Goal: Information Seeking & Learning: Understand process/instructions

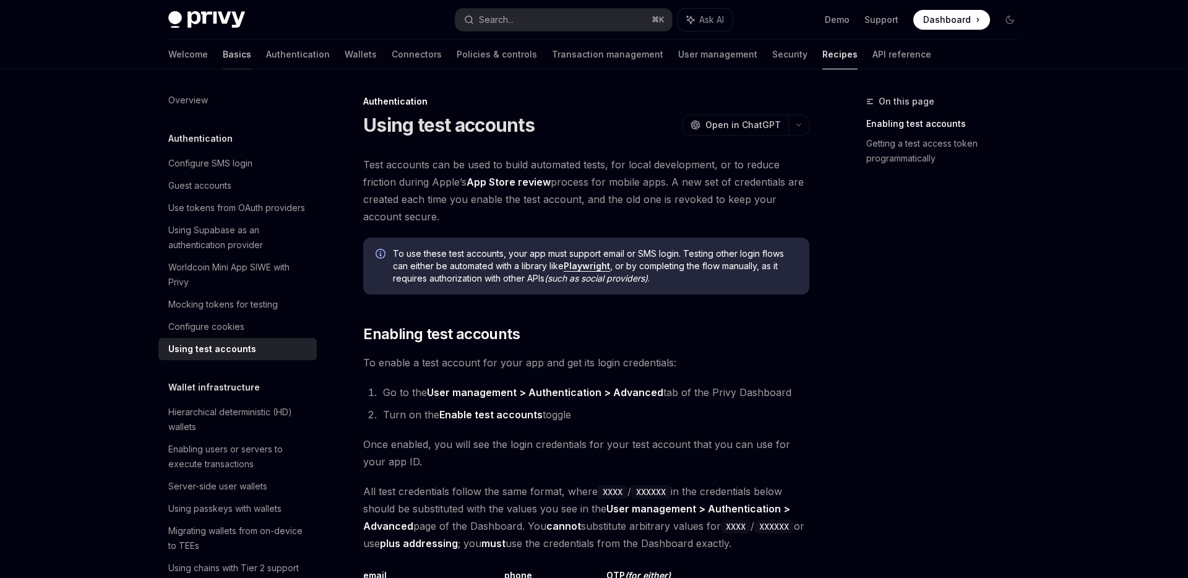
click at [223, 53] on link "Basics" at bounding box center [237, 55] width 28 height 30
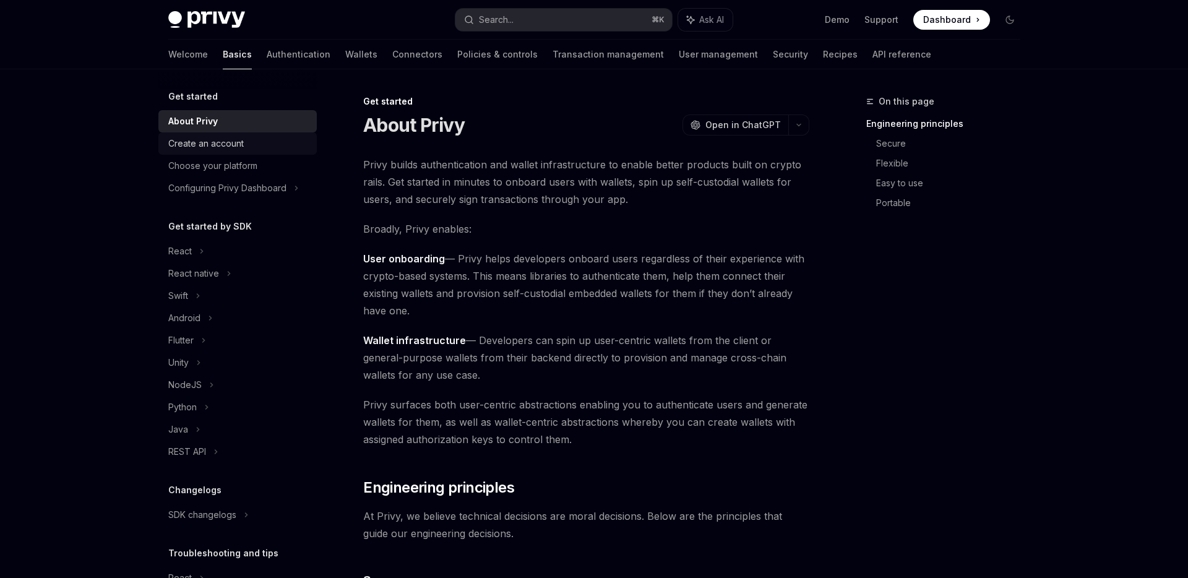
click at [274, 150] on div "Create an account" at bounding box center [238, 143] width 141 height 15
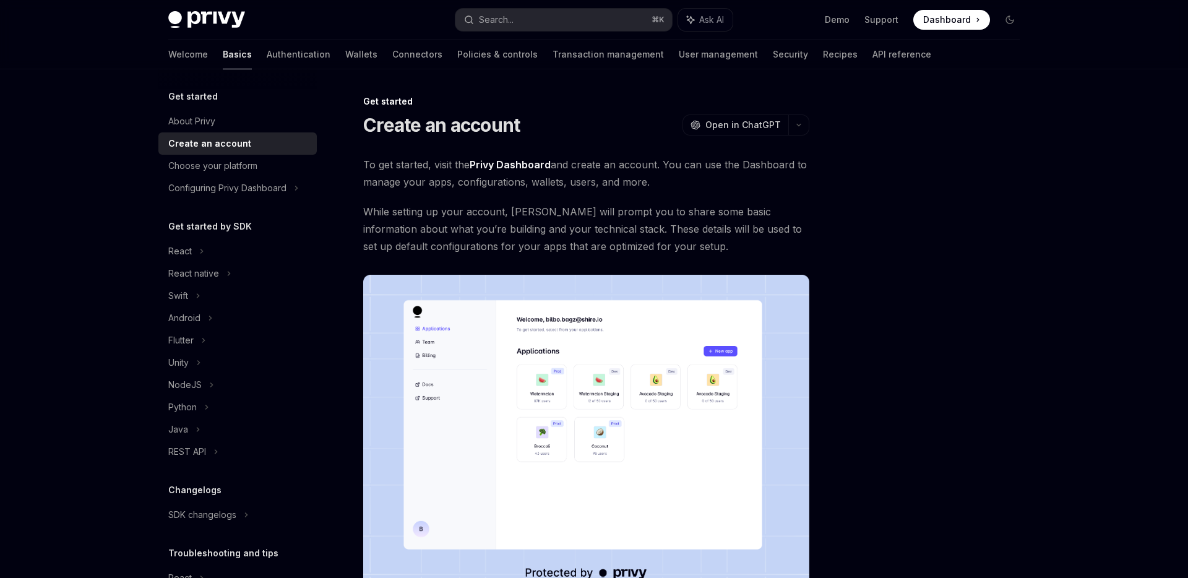
click at [266, 238] on div "Get started by SDK React React native Swift Android Flutter Unity NodeJS Python…" at bounding box center [237, 341] width 158 height 244
click at [264, 249] on div "React" at bounding box center [237, 251] width 158 height 22
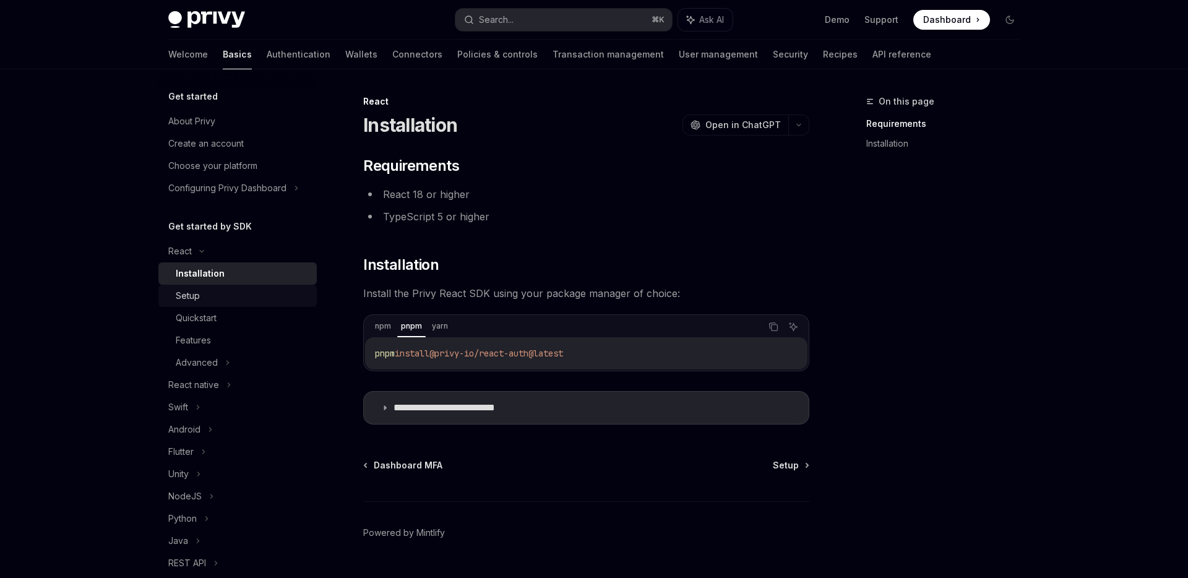
click at [244, 303] on div "Setup" at bounding box center [243, 295] width 134 height 15
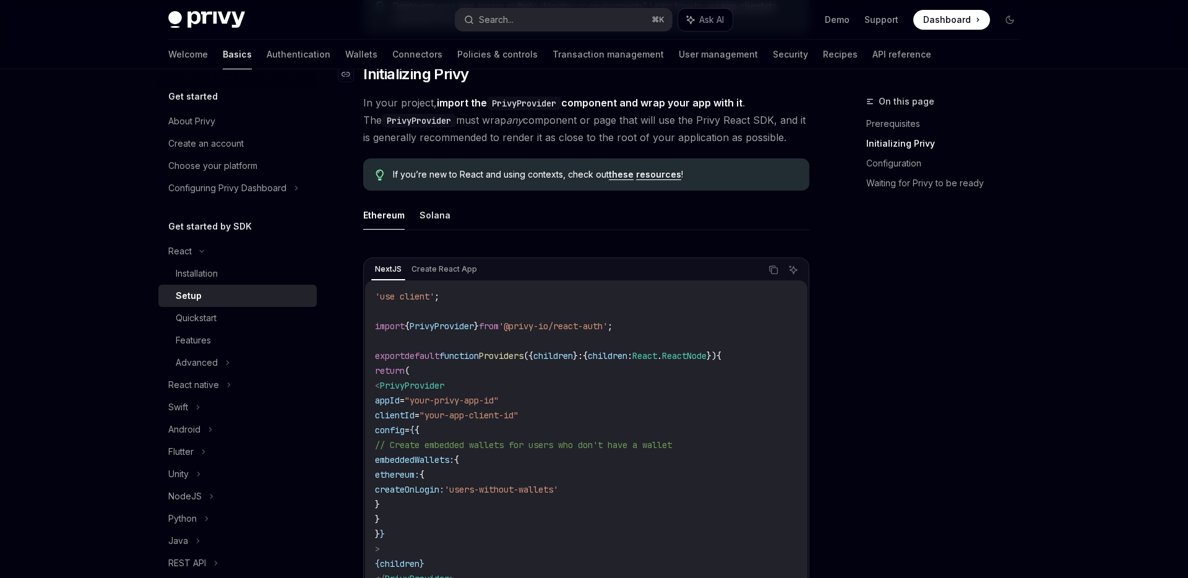
scroll to position [244, 0]
click at [426, 224] on button "Solana" at bounding box center [435, 213] width 31 height 29
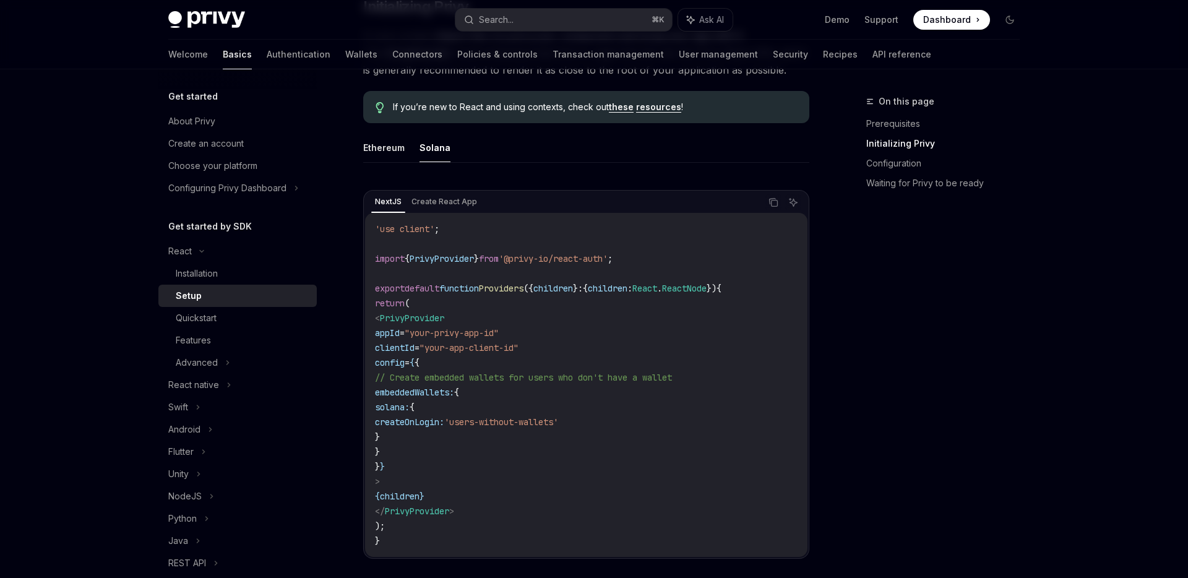
scroll to position [307, 0]
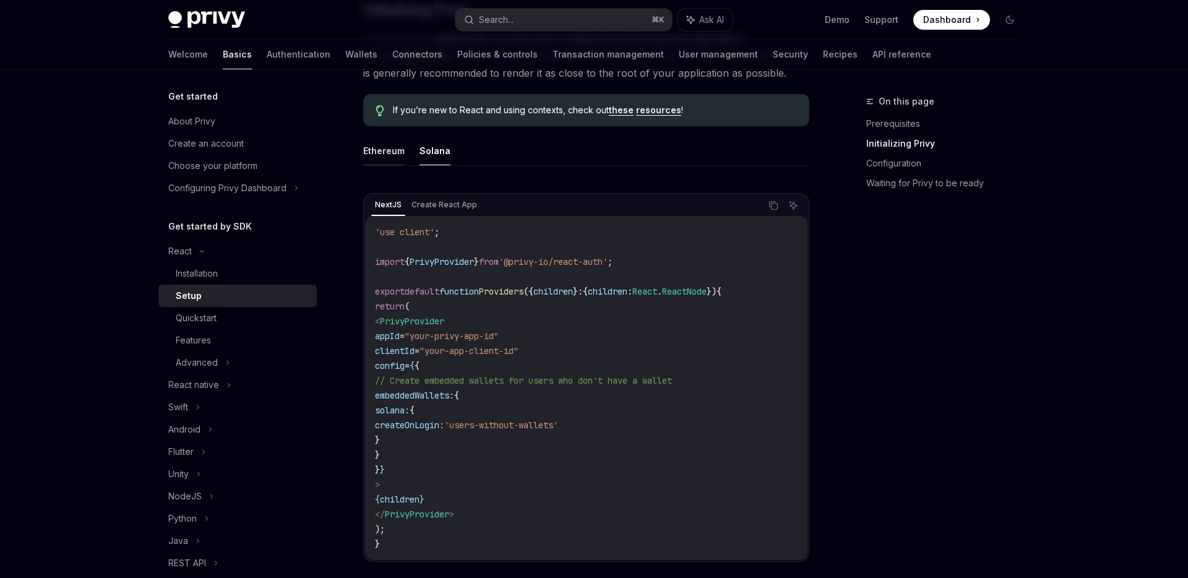
click at [393, 148] on button "Ethereum" at bounding box center [383, 150] width 41 height 29
click at [413, 150] on ul "Ethereum Solana" at bounding box center [586, 151] width 446 height 30
click at [420, 150] on button "Solana" at bounding box center [435, 150] width 31 height 29
click at [384, 148] on button "Ethereum" at bounding box center [383, 150] width 41 height 29
type textarea "*"
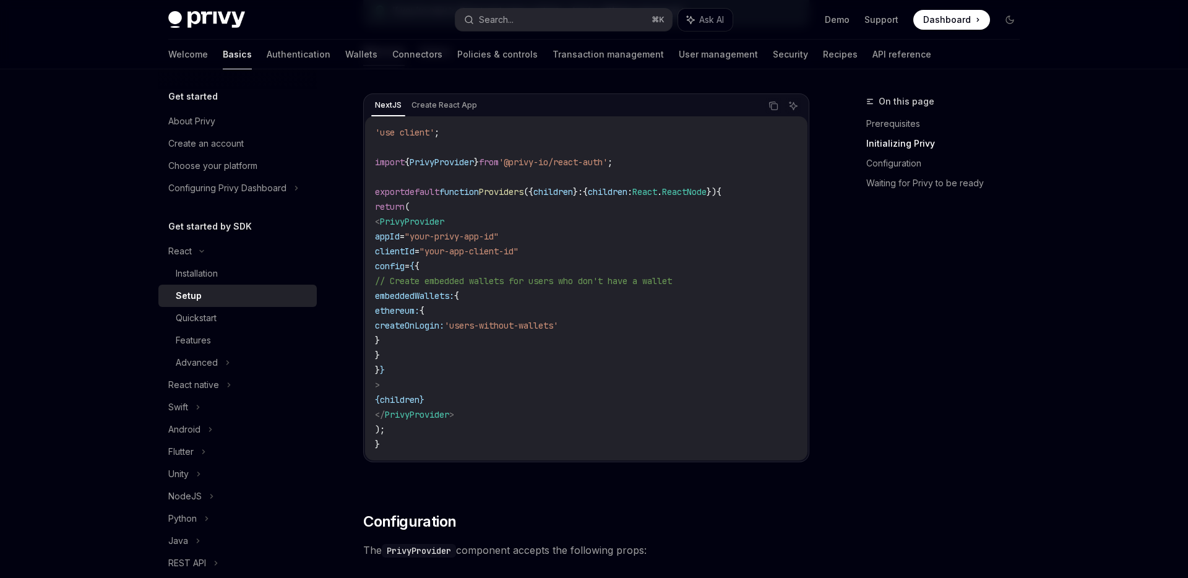
scroll to position [405, 0]
